Goal: Task Accomplishment & Management: Manage account settings

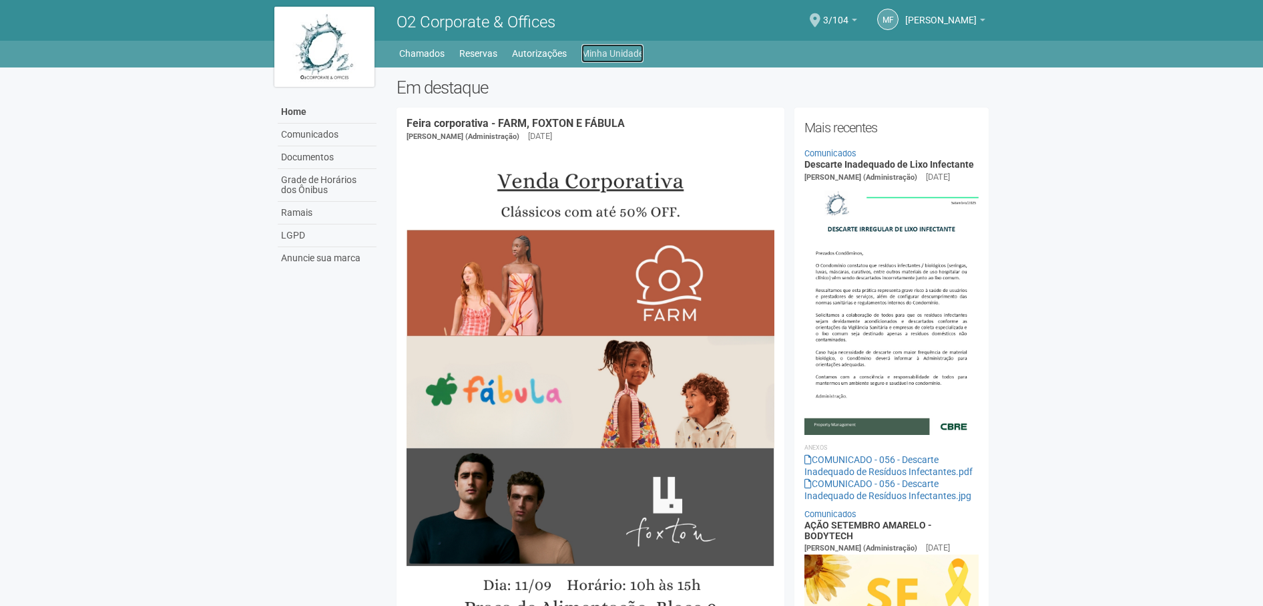
click at [599, 55] on link "Minha Unidade" at bounding box center [612, 53] width 62 height 19
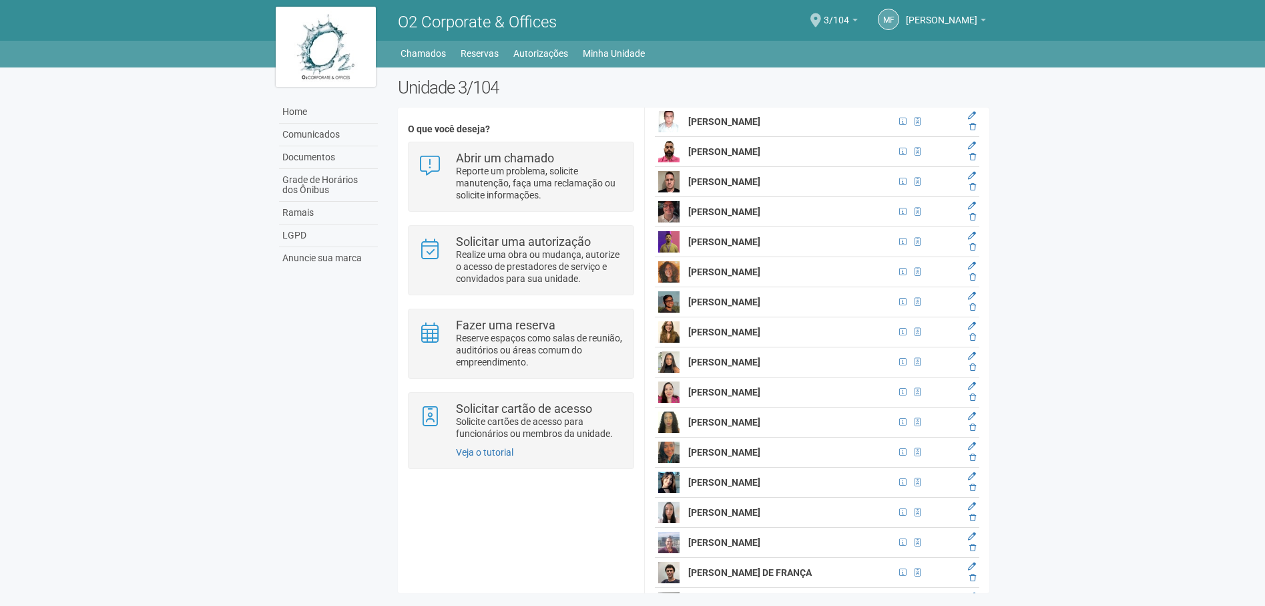
scroll to position [2136, 0]
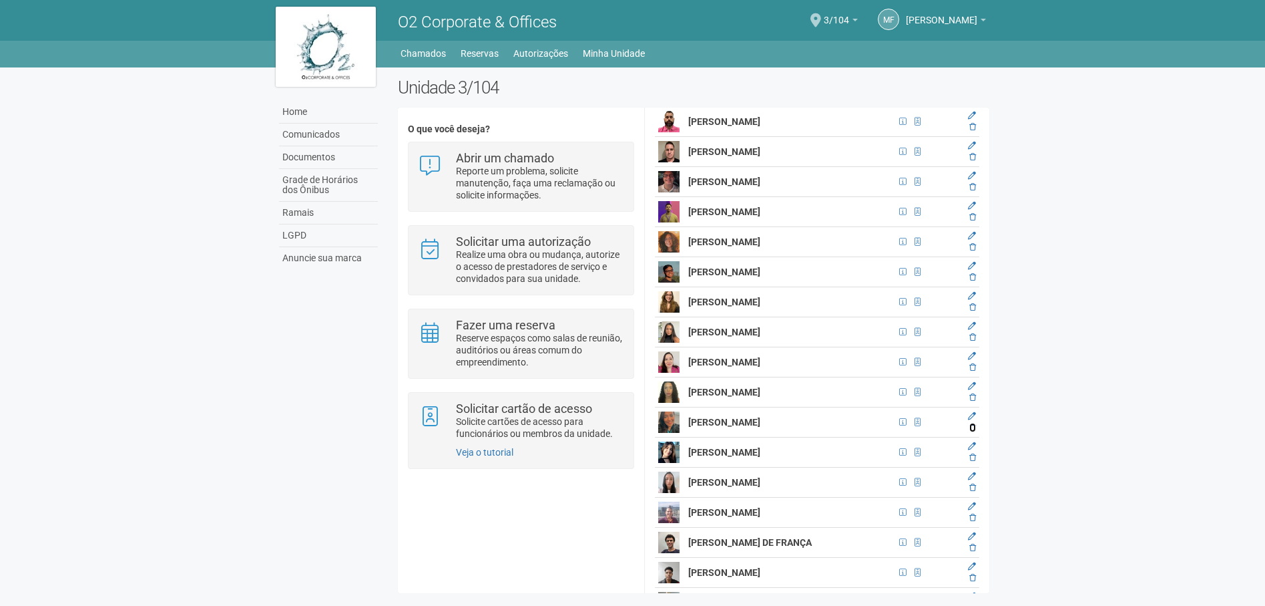
click at [970, 431] on icon at bounding box center [972, 427] width 7 height 8
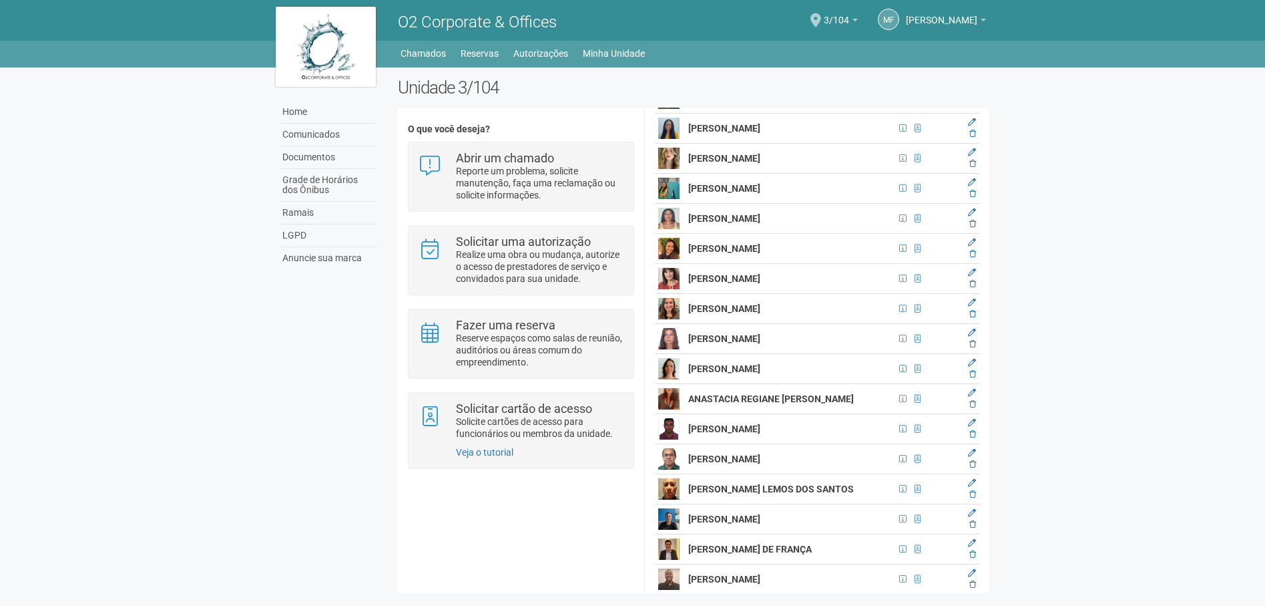
scroll to position [935, 0]
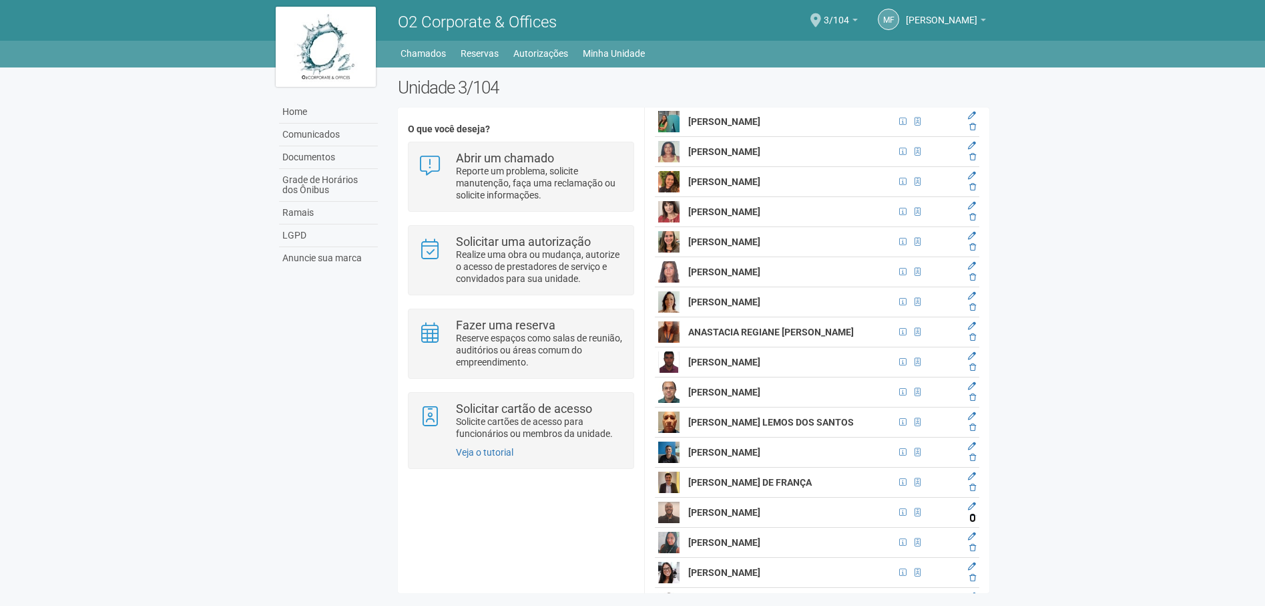
click at [970, 521] on icon at bounding box center [972, 517] width 7 height 8
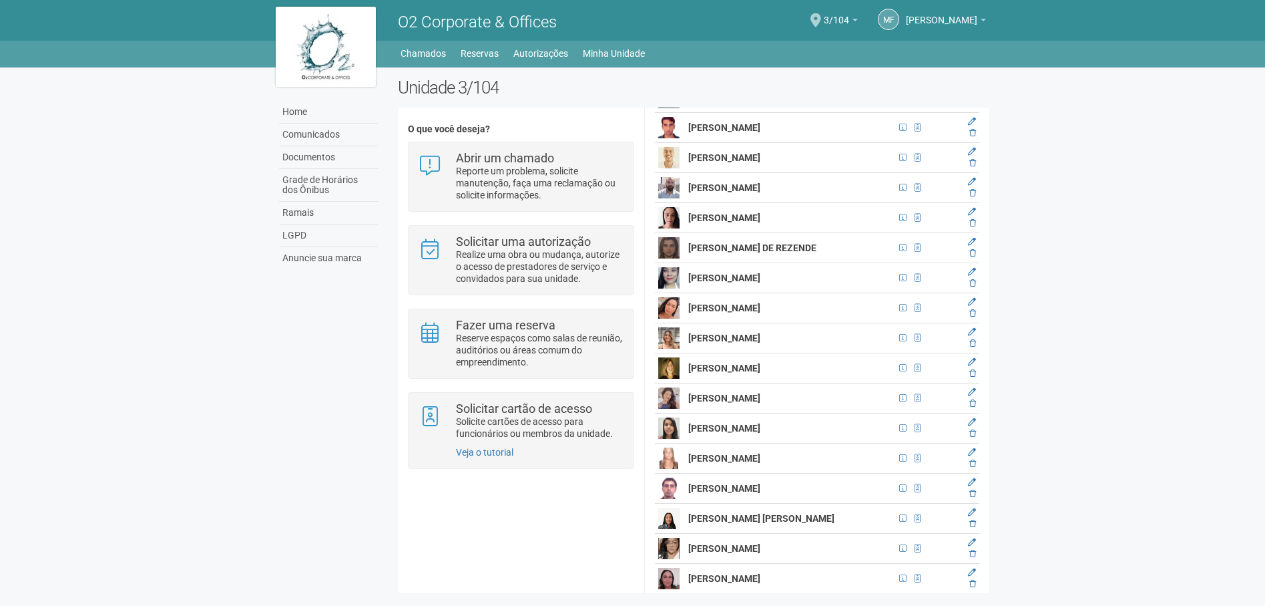
scroll to position [1602, 0]
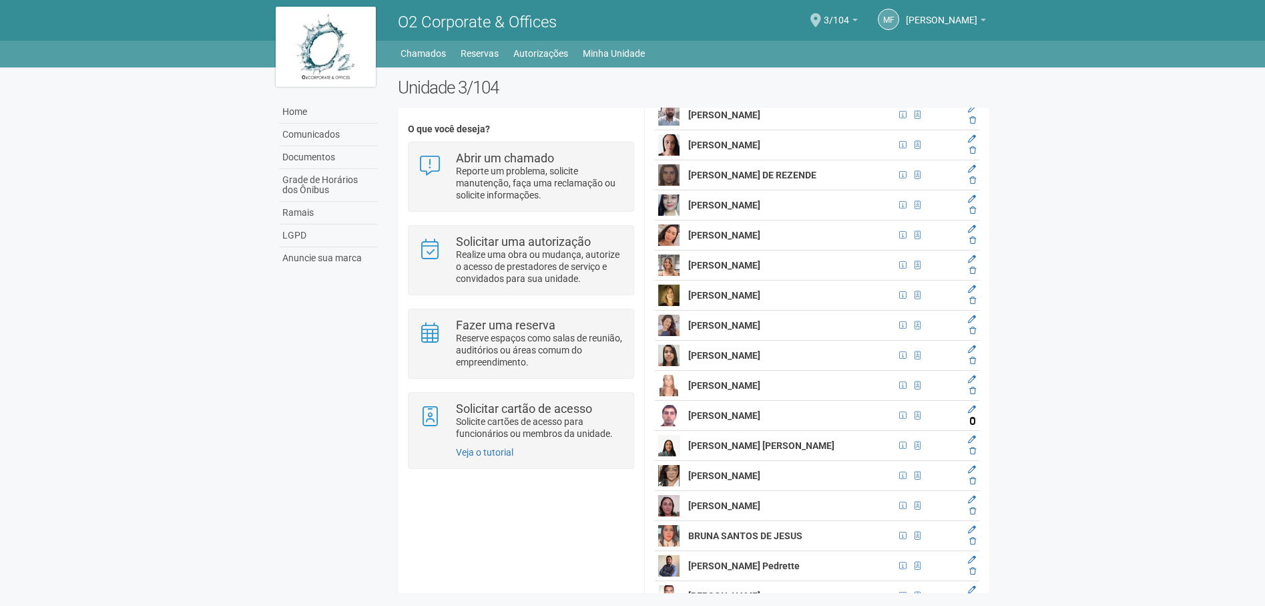
click at [970, 423] on icon at bounding box center [972, 421] width 7 height 8
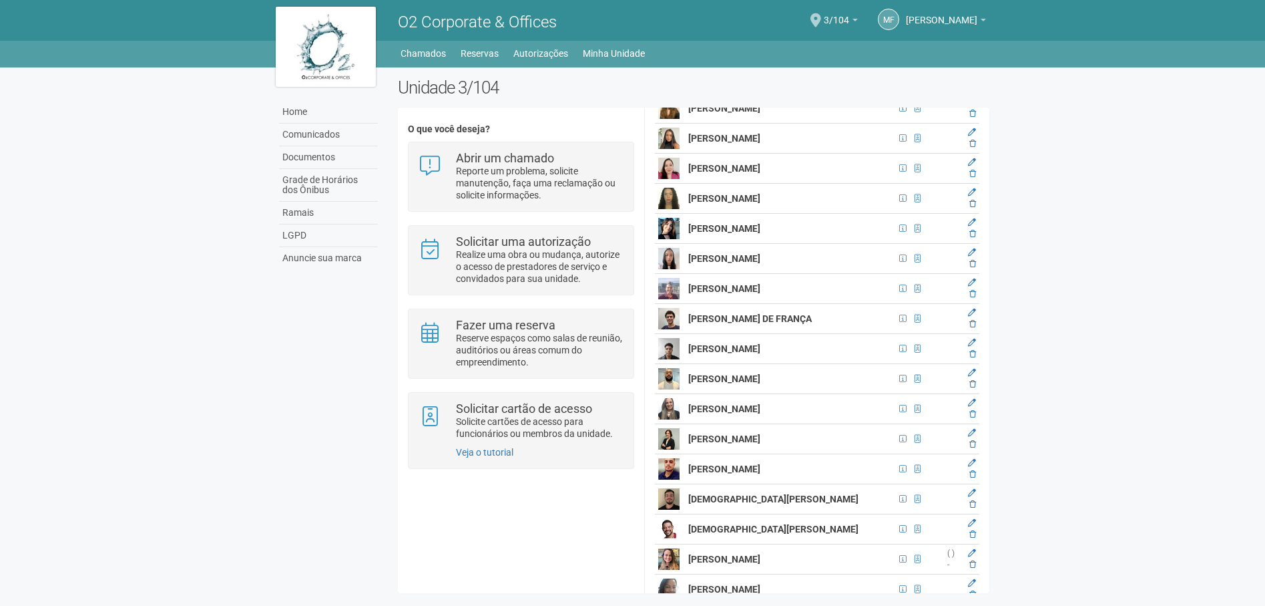
scroll to position [2337, 0]
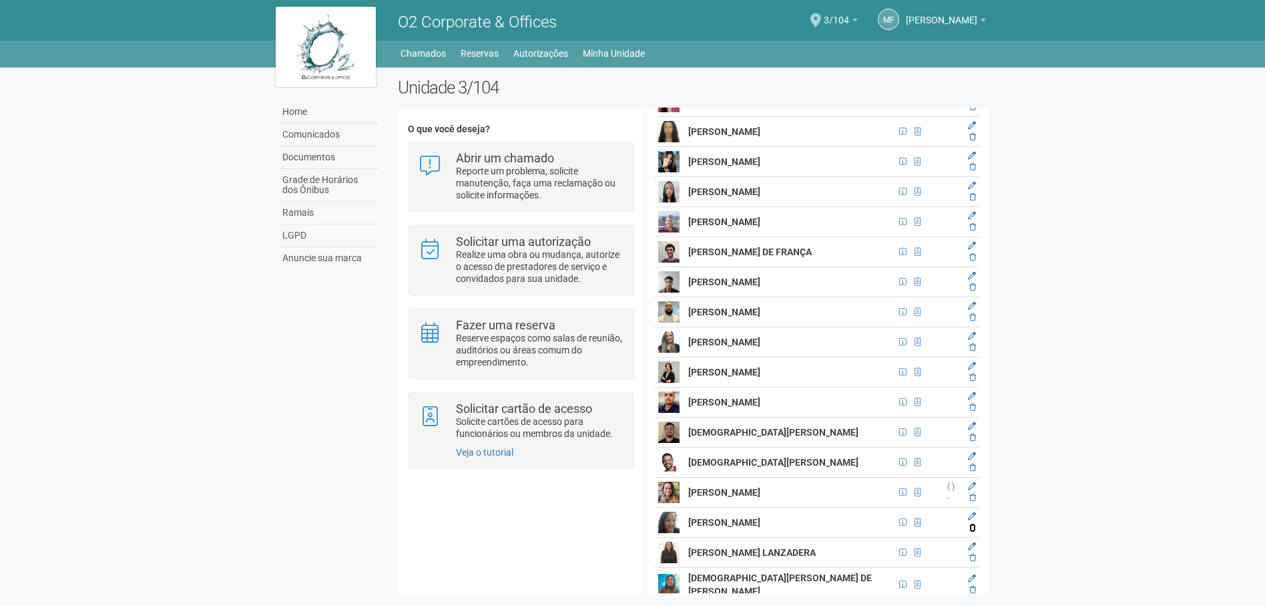
click at [971, 531] on icon at bounding box center [972, 527] width 7 height 8
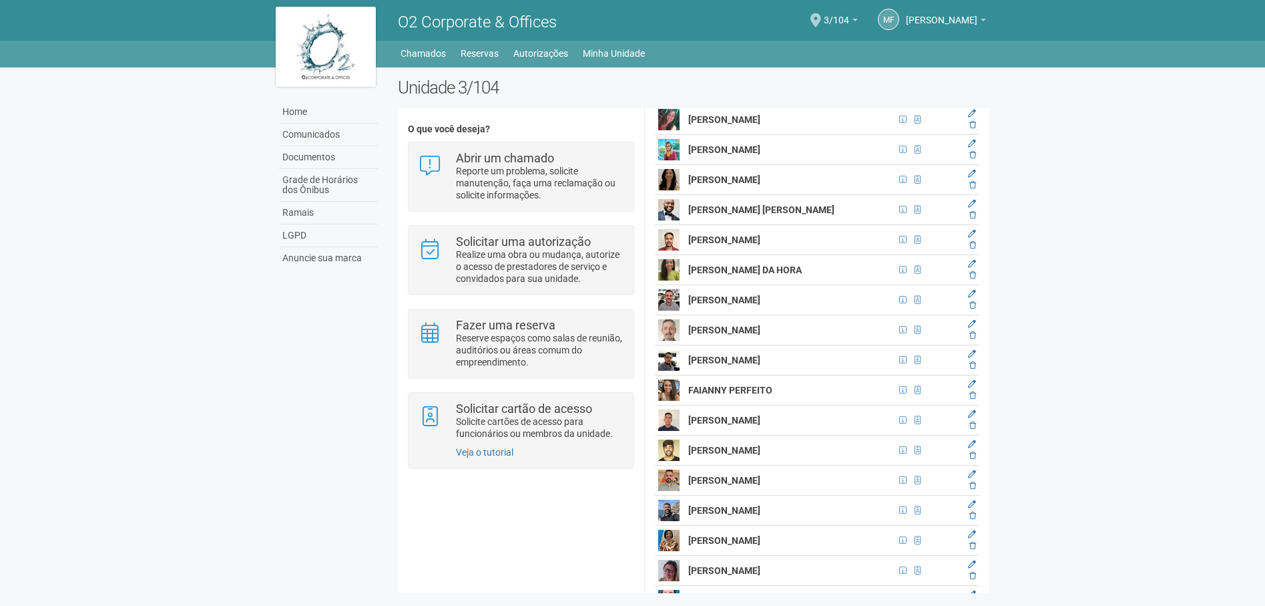
scroll to position [3605, 0]
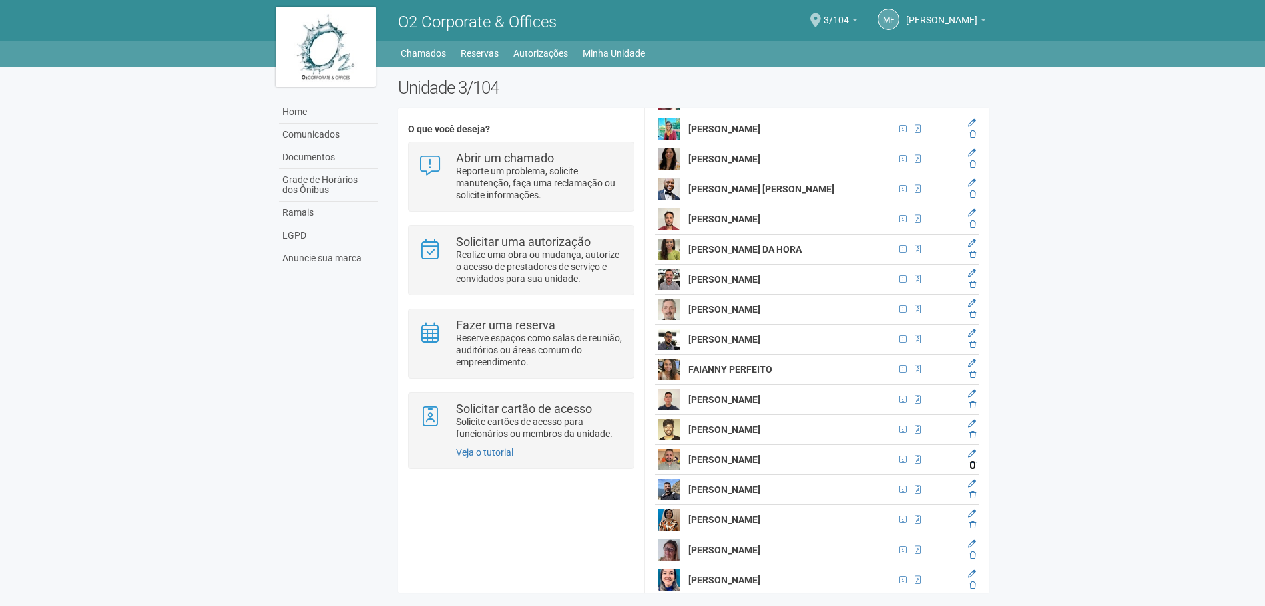
click at [970, 468] on icon at bounding box center [972, 465] width 7 height 8
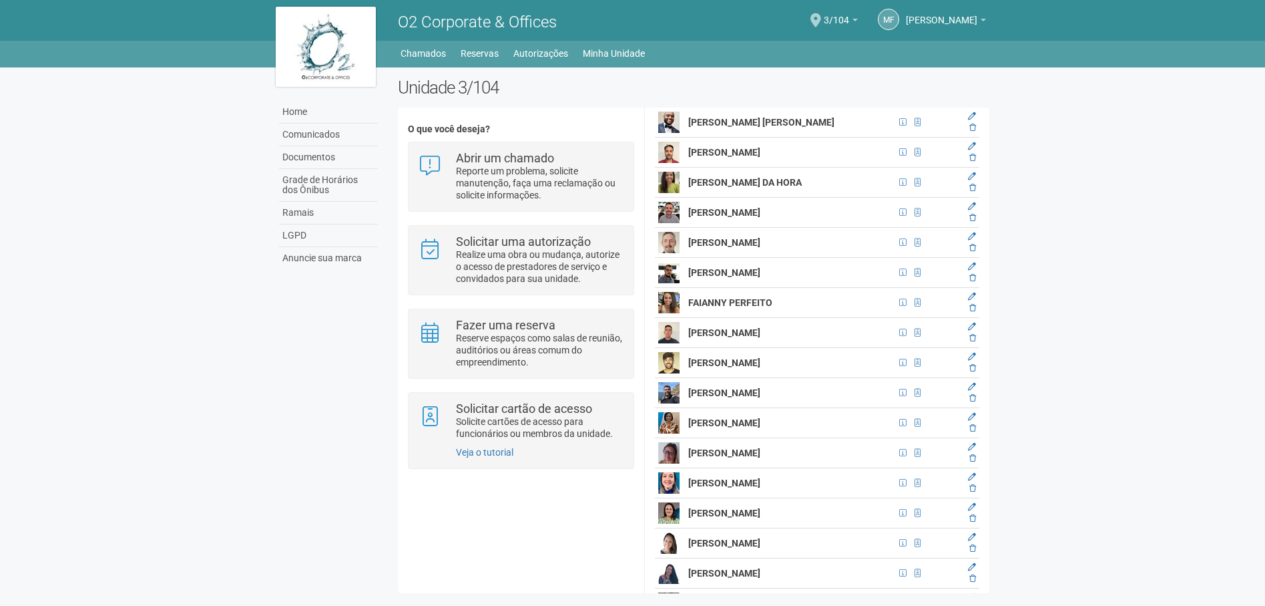
scroll to position [3739, 0]
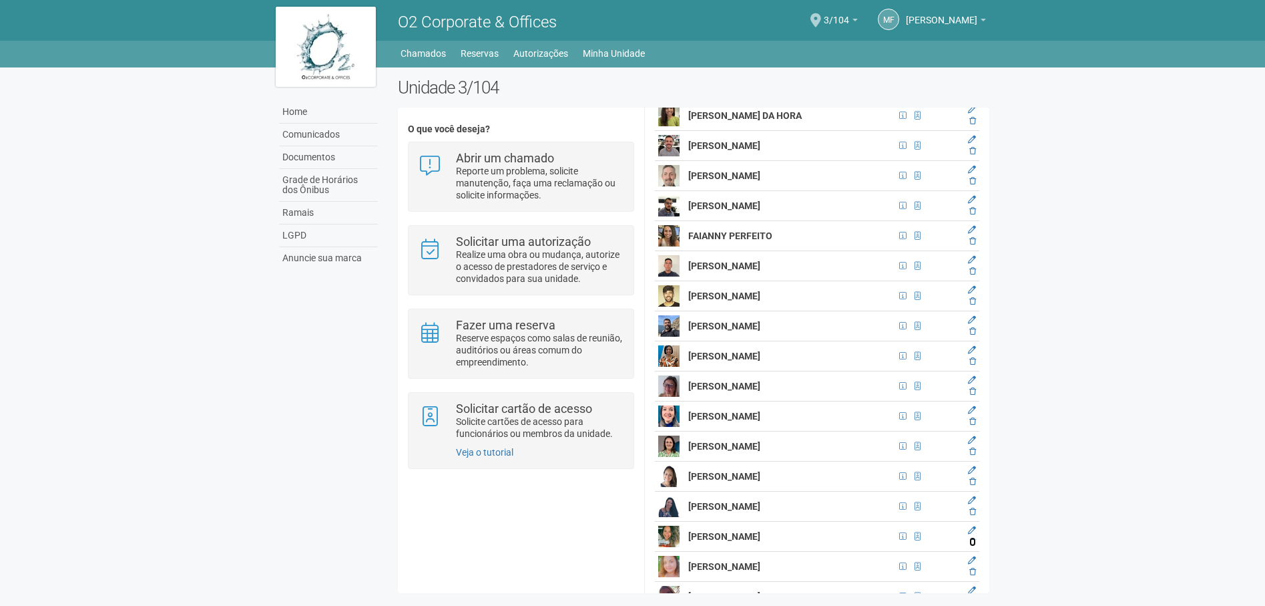
click at [971, 543] on icon at bounding box center [972, 541] width 7 height 8
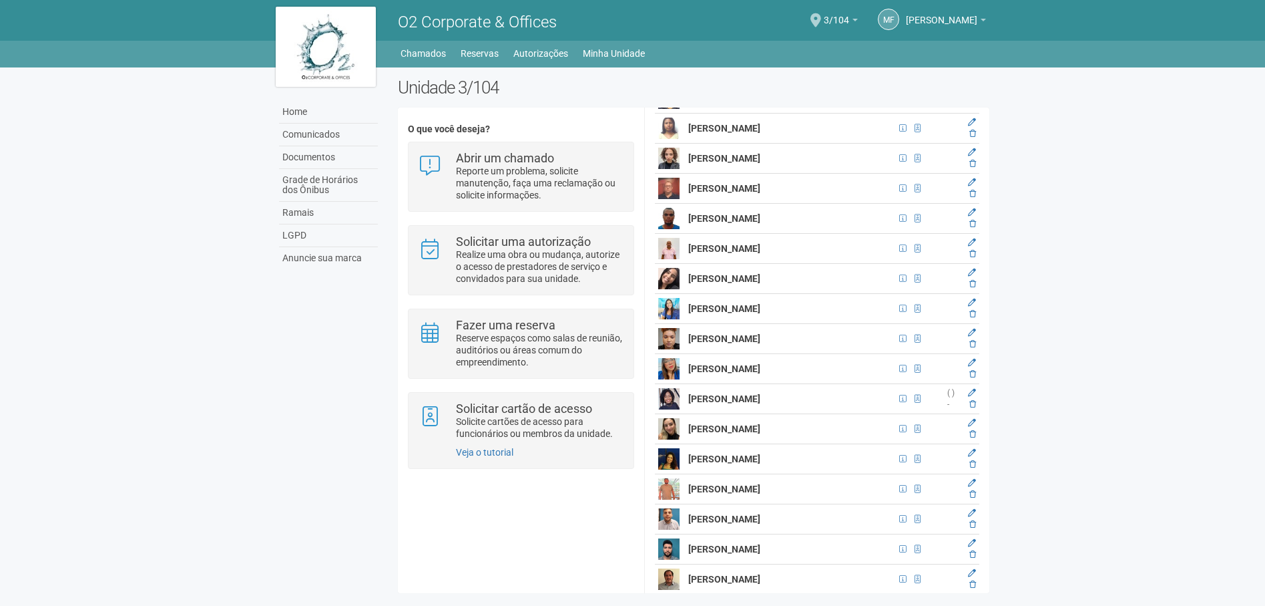
scroll to position [5207, 0]
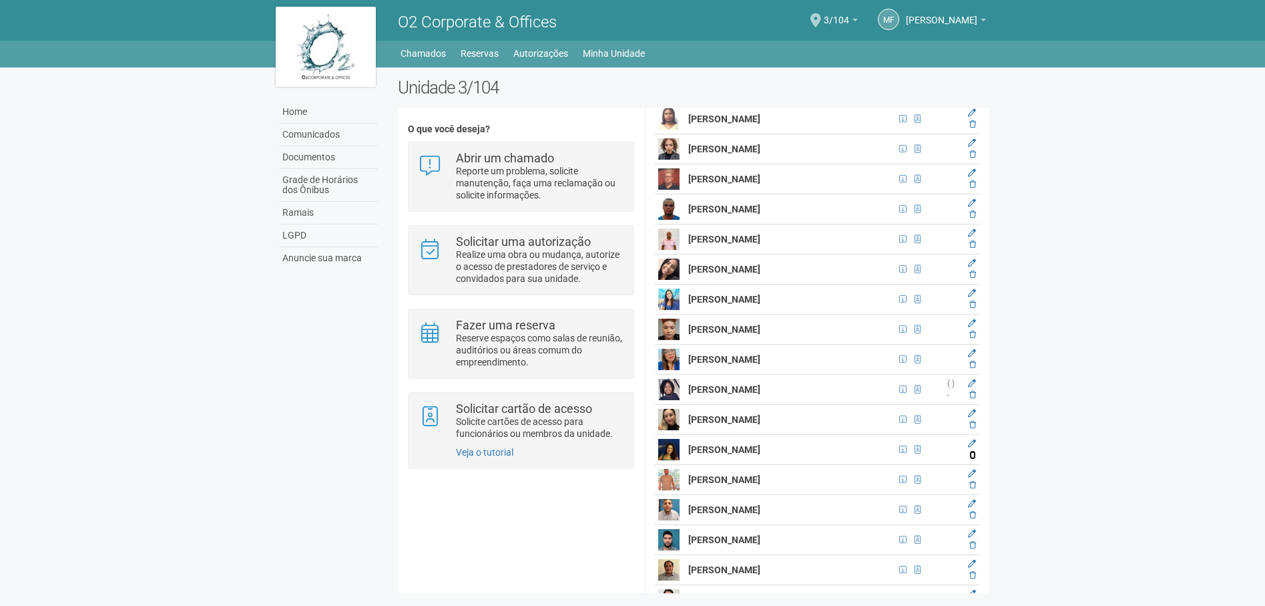
click at [971, 459] on icon at bounding box center [972, 455] width 7 height 8
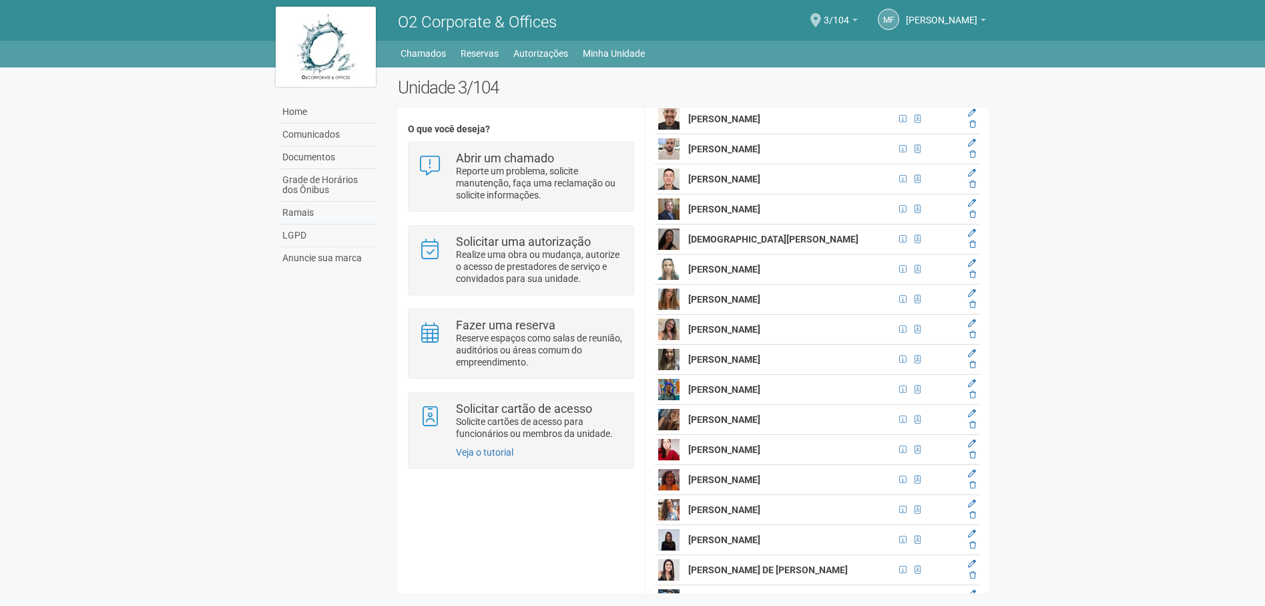
scroll to position [5741, 0]
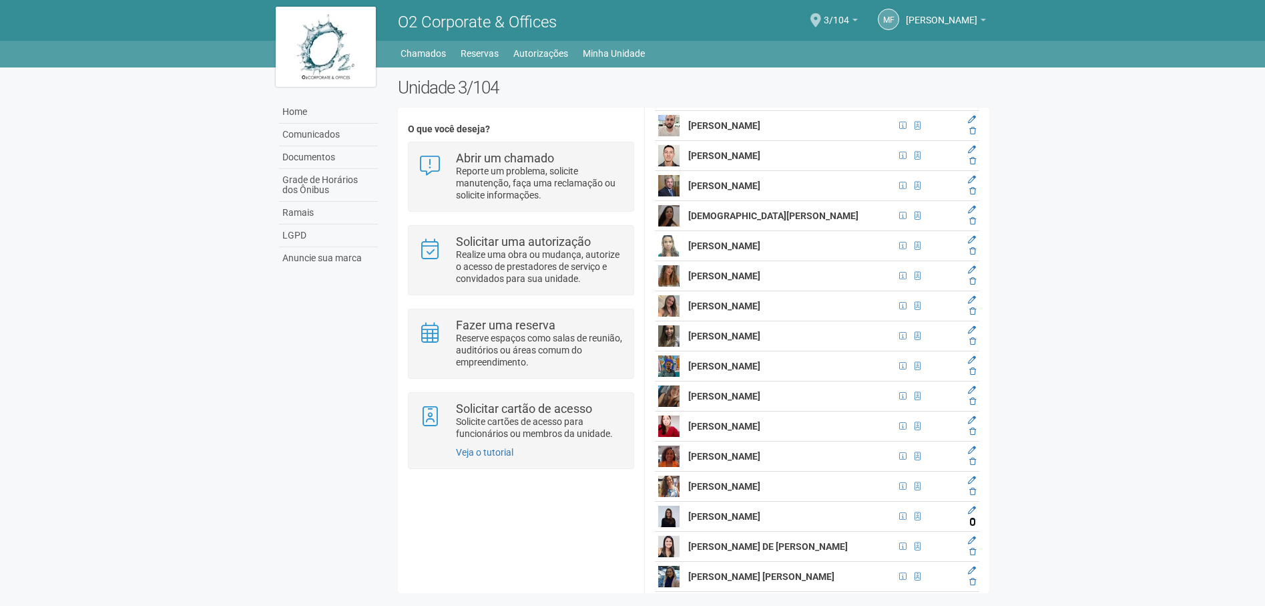
click at [970, 525] on icon at bounding box center [972, 521] width 7 height 8
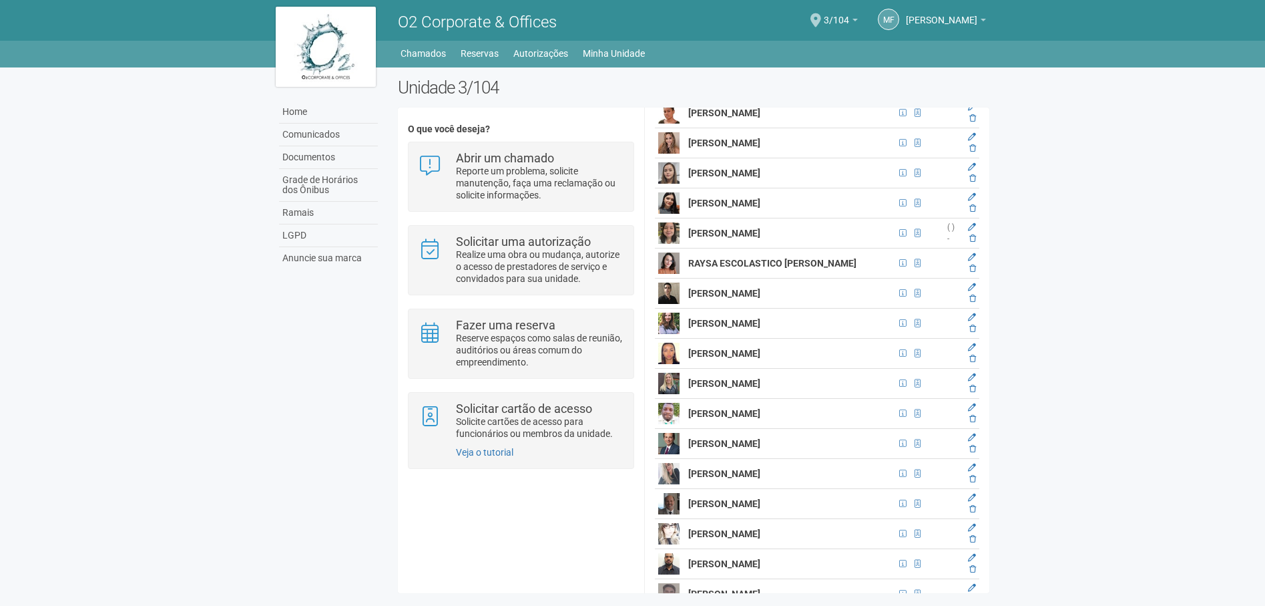
scroll to position [9480, 0]
click at [974, 482] on icon at bounding box center [972, 478] width 7 height 8
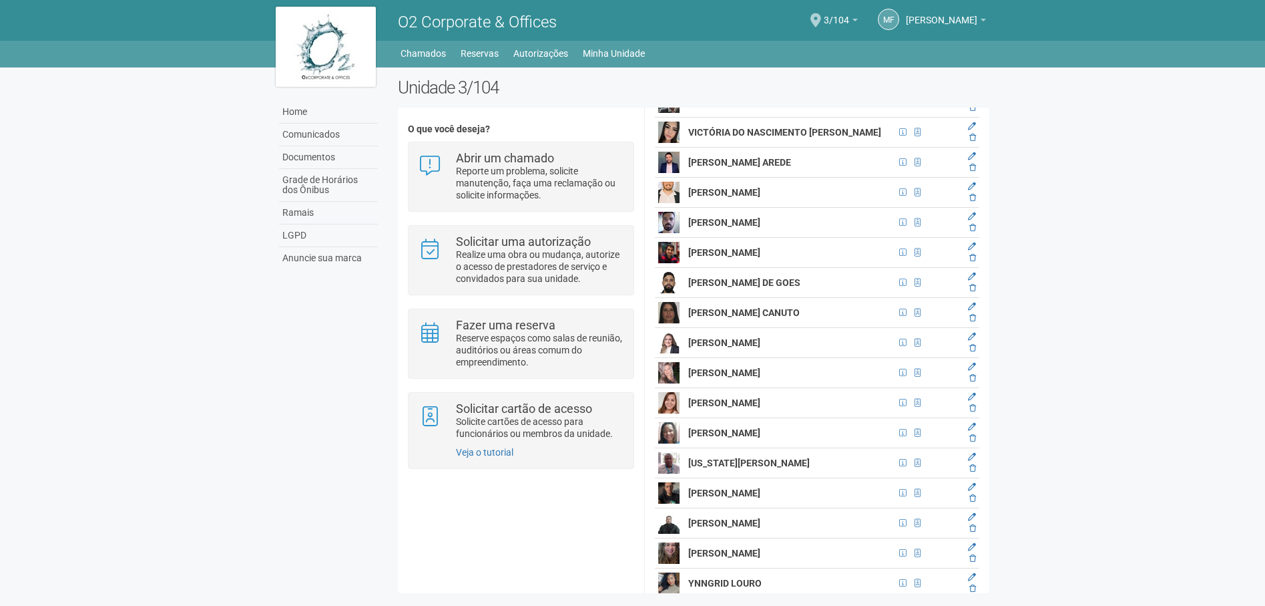
scroll to position [11170, 0]
